Goal: Task Accomplishment & Management: Use online tool/utility

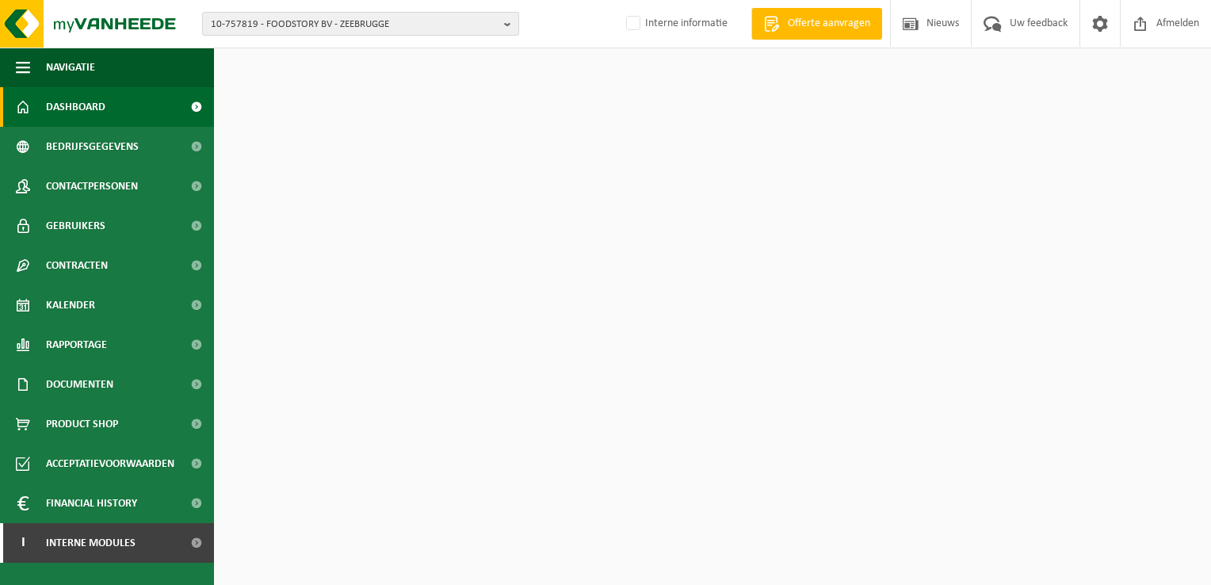
click at [297, 24] on span "10-757819 - FOODSTORY BV - ZEEBRUGGE" at bounding box center [354, 25] width 287 height 24
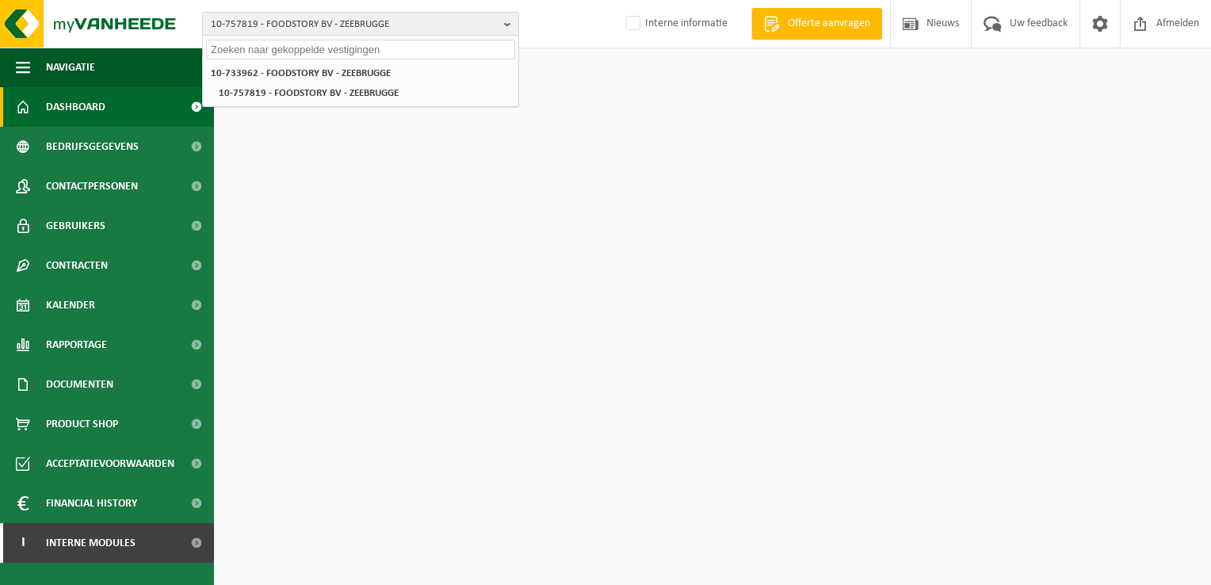
click at [286, 53] on input "text" at bounding box center [360, 50] width 309 height 20
drag, startPoint x: 288, startPoint y: 49, endPoint x: 498, endPoint y: 67, distance: 209.9
click at [498, 67] on div "afval alternatief - nadia sterck 10-733962 - FOODSTORY BV - ZEEBRUGGE 10-757819…" at bounding box center [360, 62] width 317 height 52
type input "afval alternatief nadia"
click at [277, 63] on li "10-918001 - AFVAL ALTERNATIEF - [PERSON_NAME]" at bounding box center [360, 73] width 309 height 20
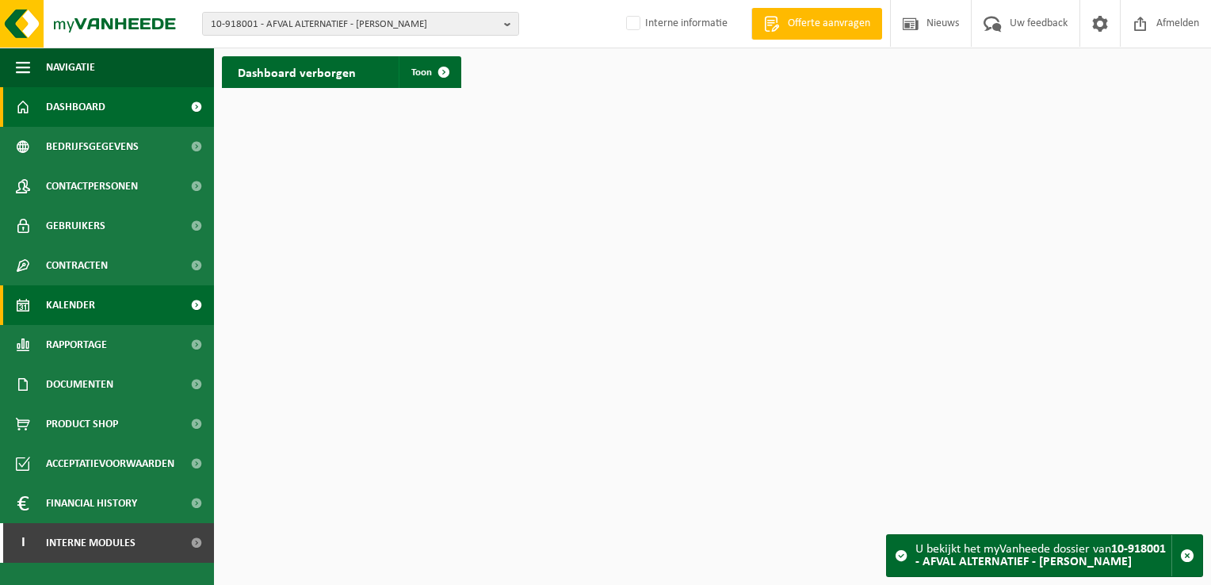
click at [103, 319] on link "Kalender" at bounding box center [107, 305] width 214 height 40
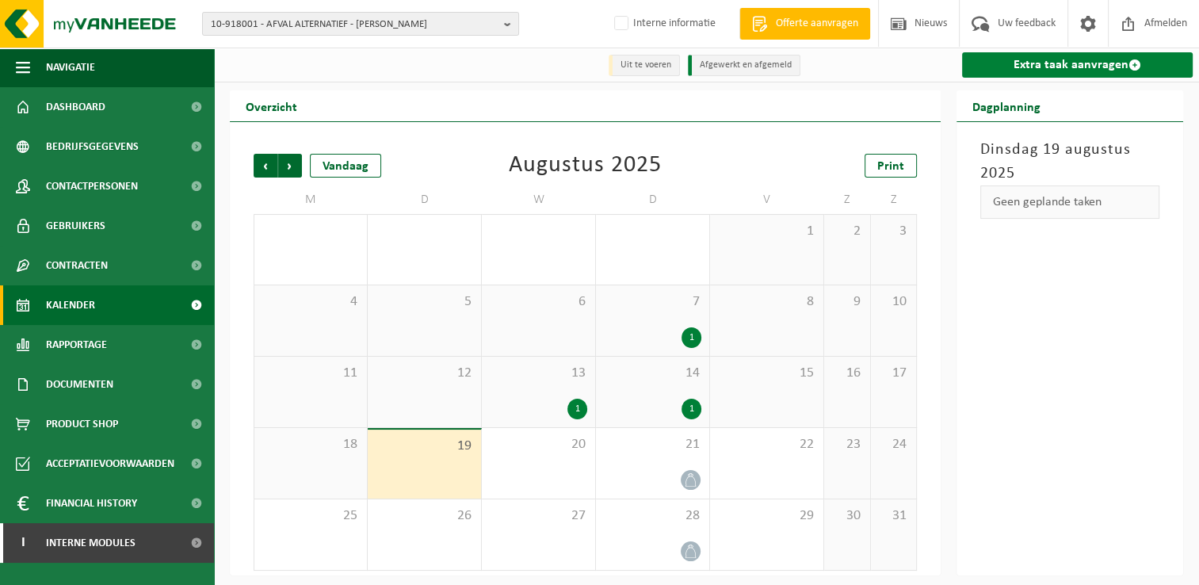
click at [1101, 67] on link "Extra taak aanvragen" at bounding box center [1077, 64] width 231 height 25
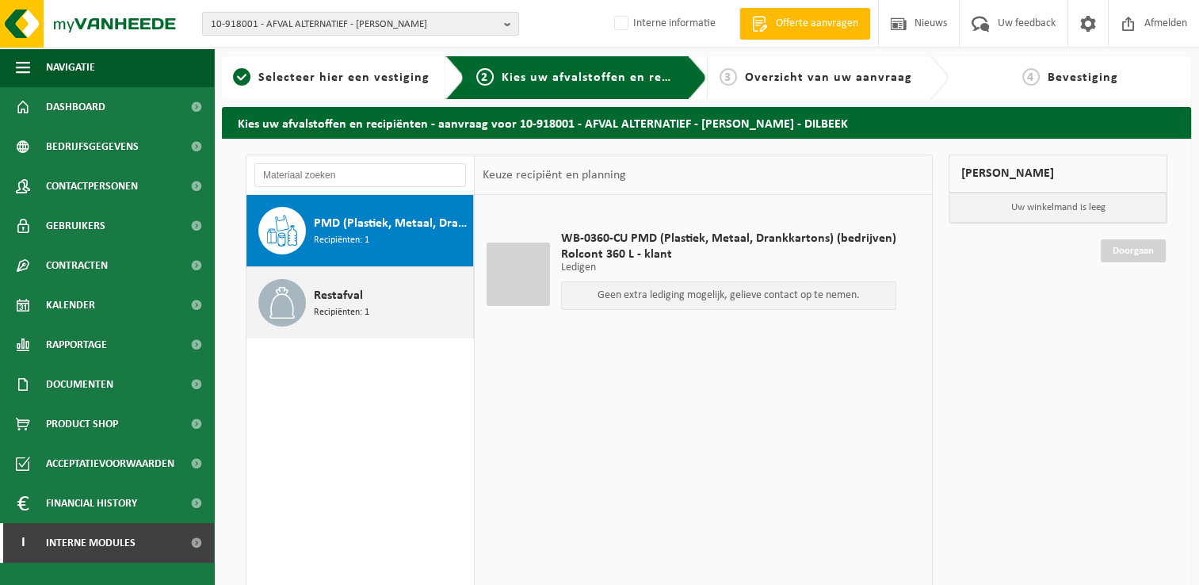
click at [344, 312] on span "Recipiënten: 1" at bounding box center [341, 312] width 55 height 15
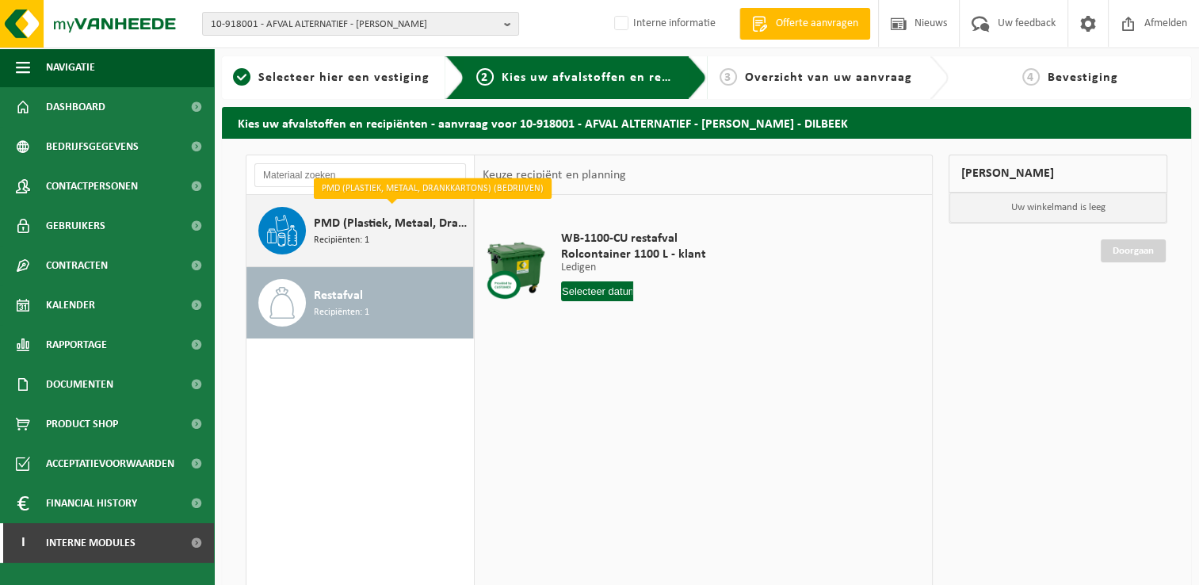
click at [362, 221] on span "PMD (Plastiek, Metaal, Drankkartons) (bedrijven)" at bounding box center [391, 223] width 155 height 19
